Goal: Task Accomplishment & Management: Manage account settings

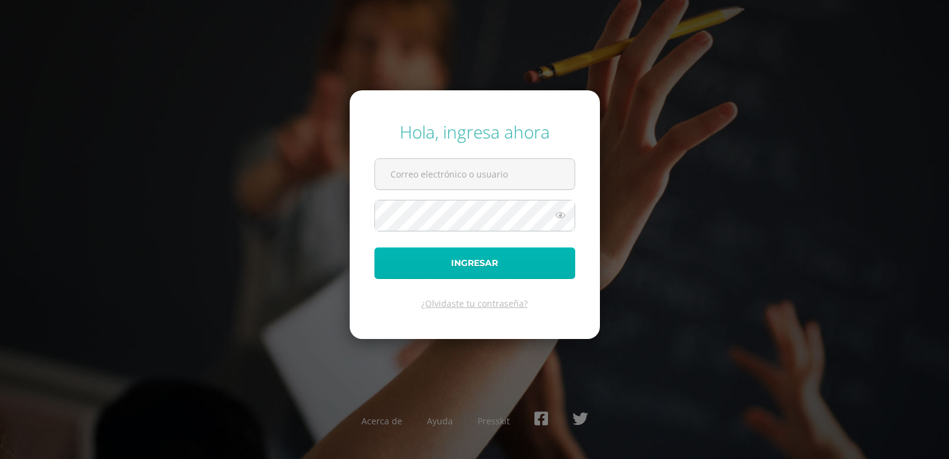
click at [388, 248] on button "Ingresar" at bounding box center [475, 263] width 201 height 32
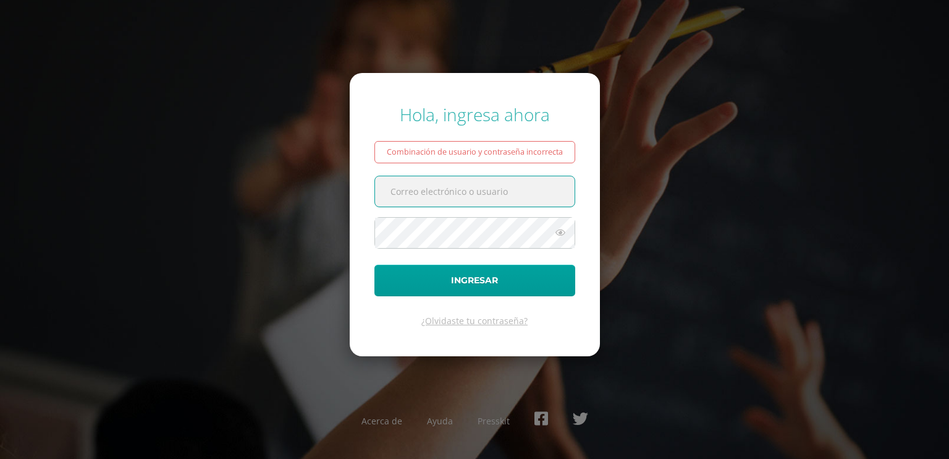
type input "[EMAIL_ADDRESS][DOMAIN_NAME]"
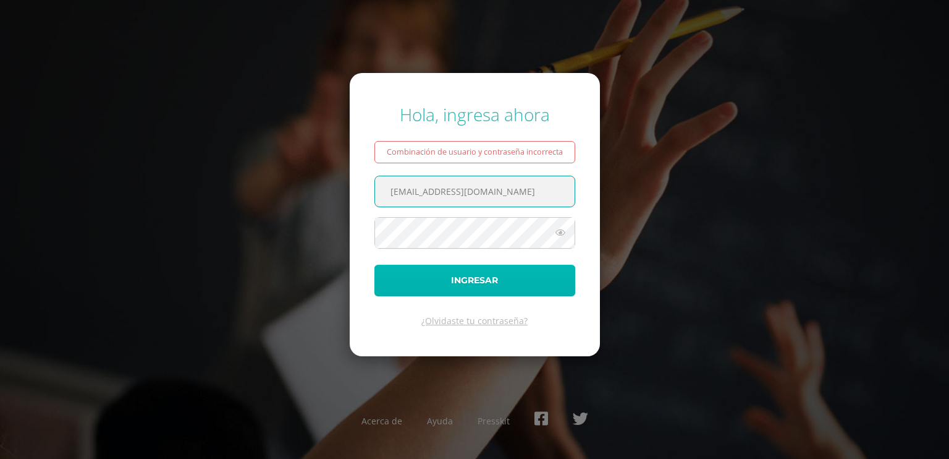
click at [537, 278] on button "Ingresar" at bounding box center [475, 281] width 201 height 32
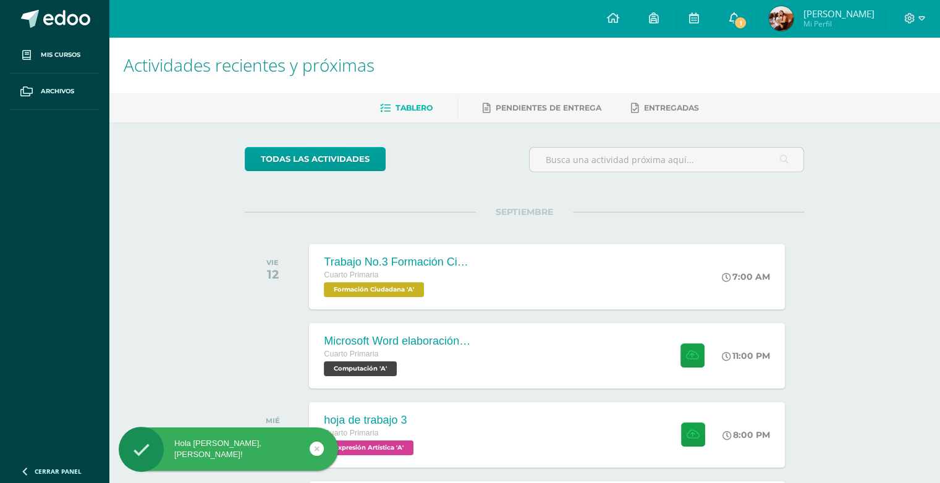
click at [734, 22] on span "1" at bounding box center [741, 23] width 14 height 14
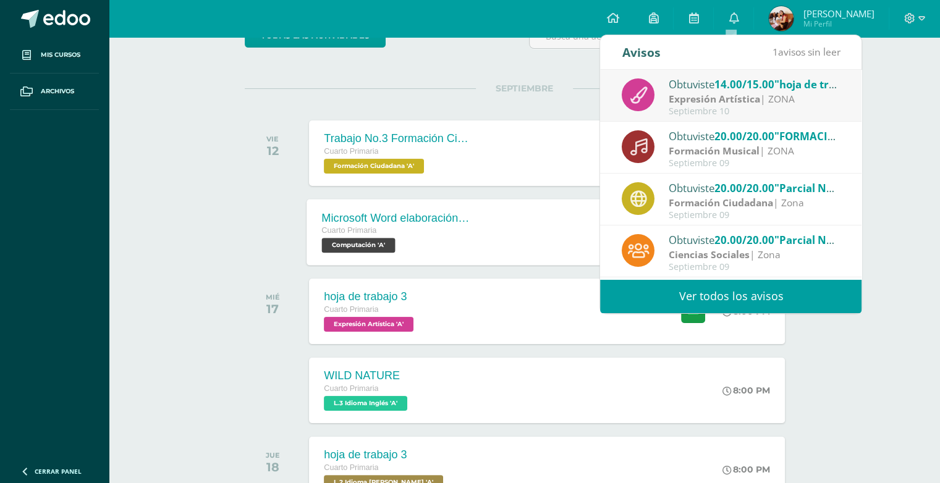
scroll to position [62, 0]
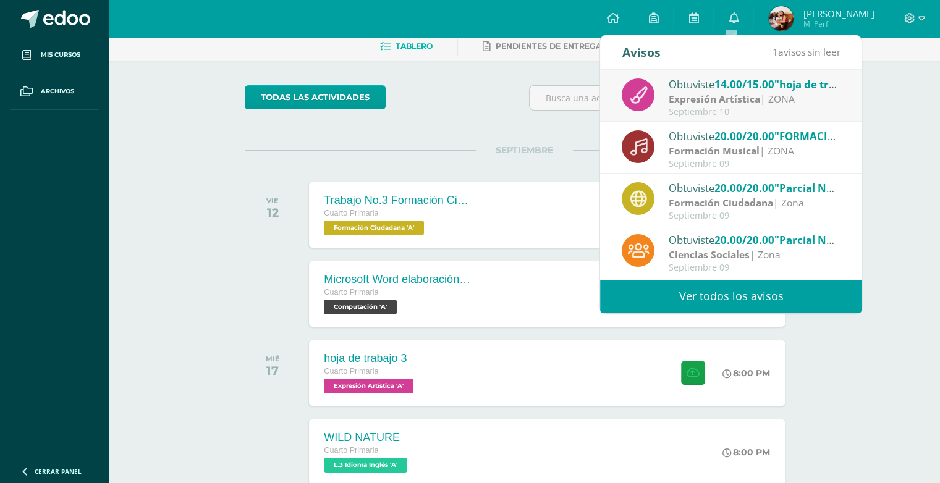
click at [180, 296] on div "Actividades recientes y próximas Tablero Pendientes de entrega Entregadas todas…" at bounding box center [524, 344] width 831 height 739
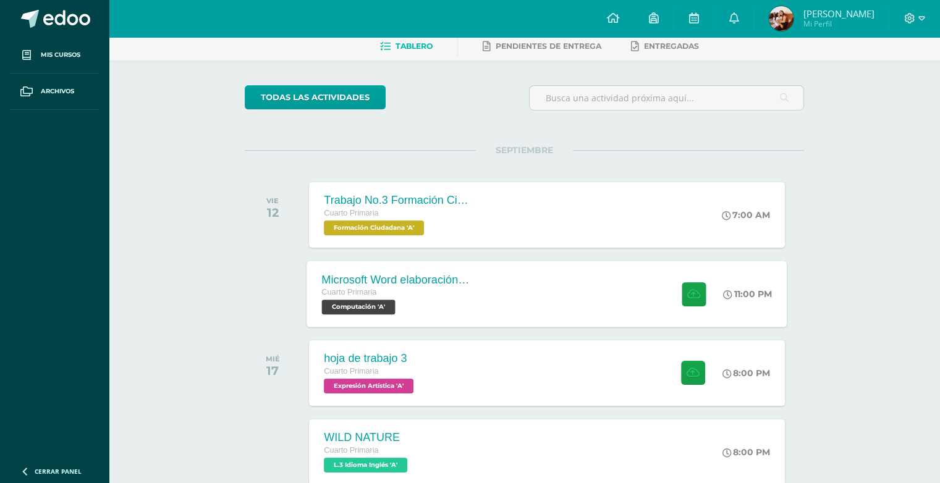
click at [371, 305] on span "Computación 'A'" at bounding box center [359, 307] width 74 height 15
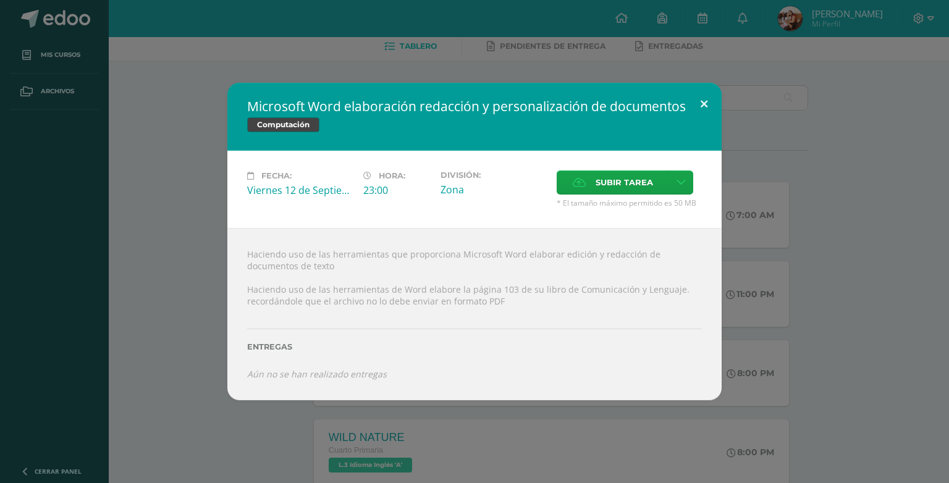
click at [703, 103] on button at bounding box center [704, 104] width 35 height 42
